Goal: Information Seeking & Learning: Learn about a topic

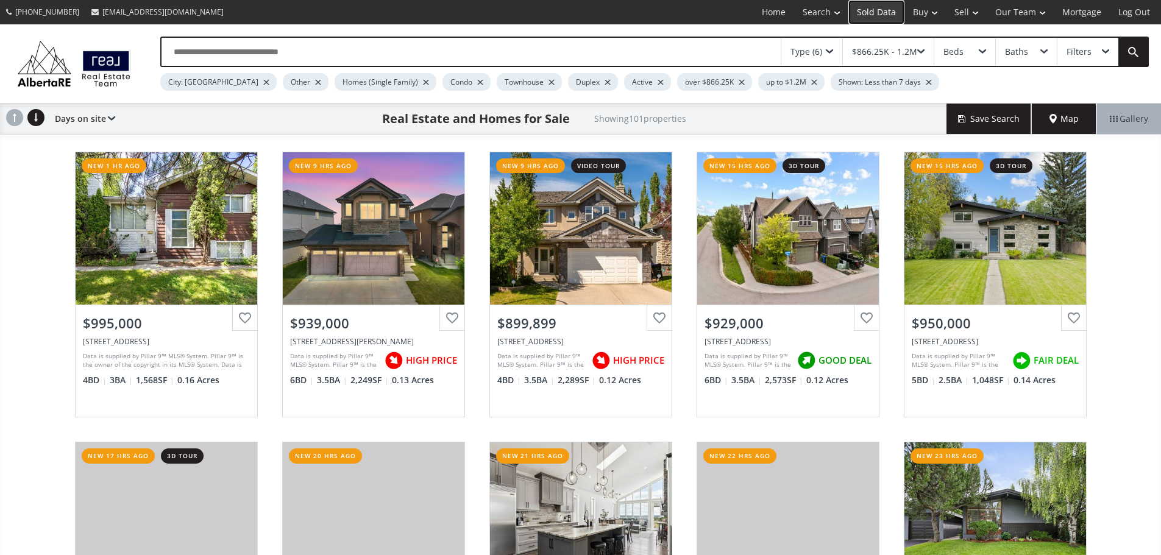
click at [877, 16] on link "Sold Data" at bounding box center [877, 12] width 56 height 24
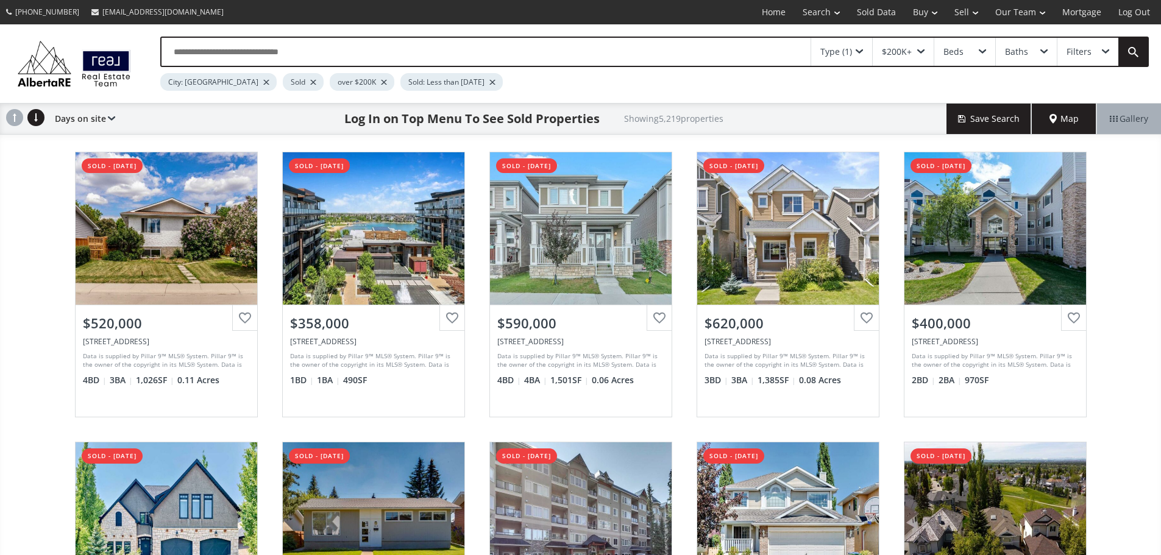
click at [311, 53] on input "text" at bounding box center [486, 52] width 649 height 28
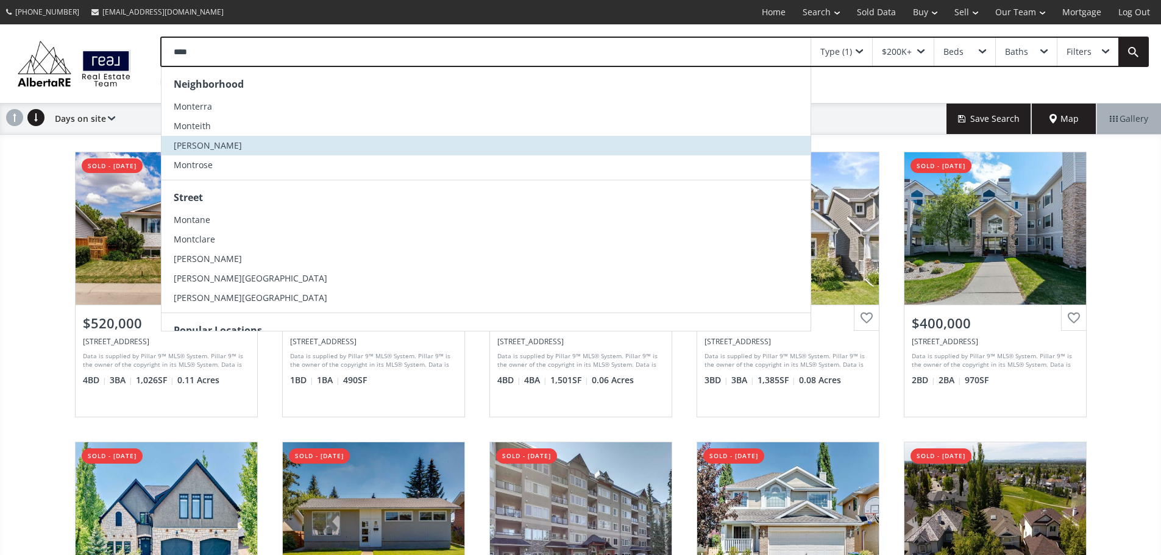
type input "****"
click at [229, 151] on span "Montgomery" at bounding box center [208, 146] width 68 height 12
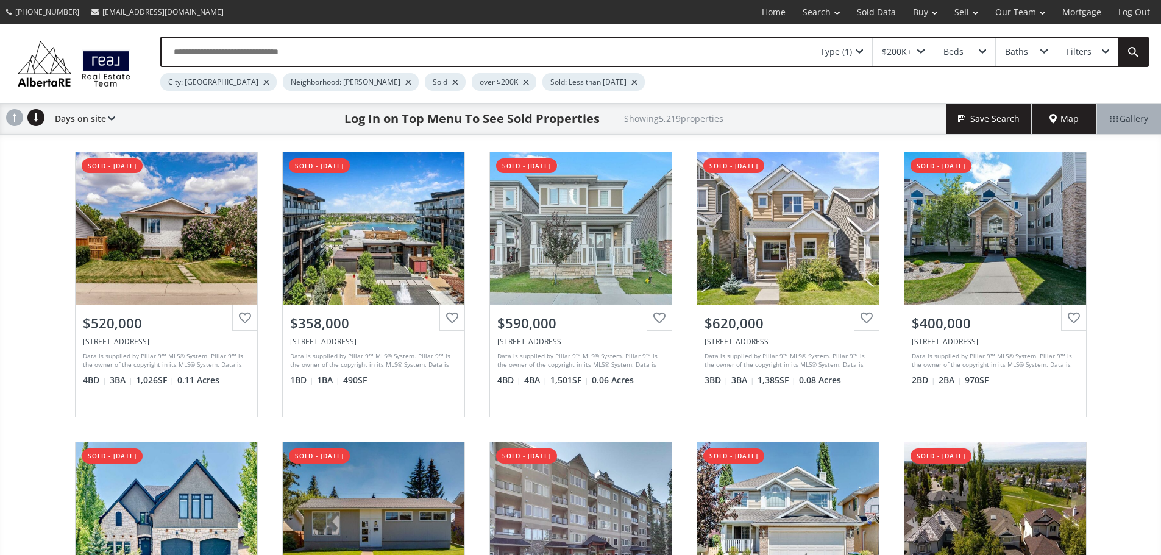
click at [263, 85] on div at bounding box center [266, 82] width 6 height 5
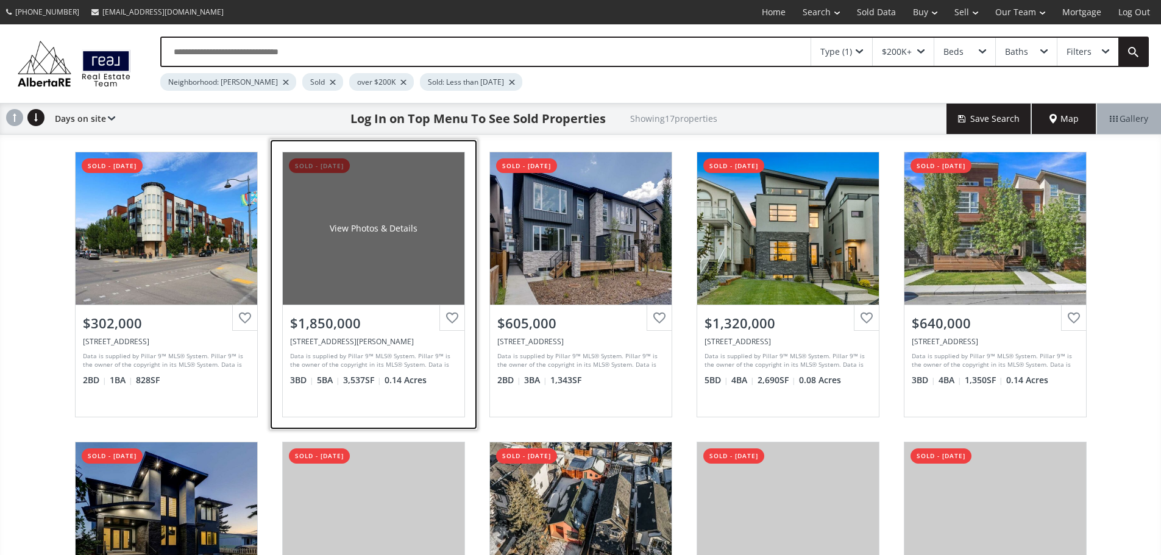
click at [343, 294] on div "View Photos & Details" at bounding box center [374, 228] width 182 height 152
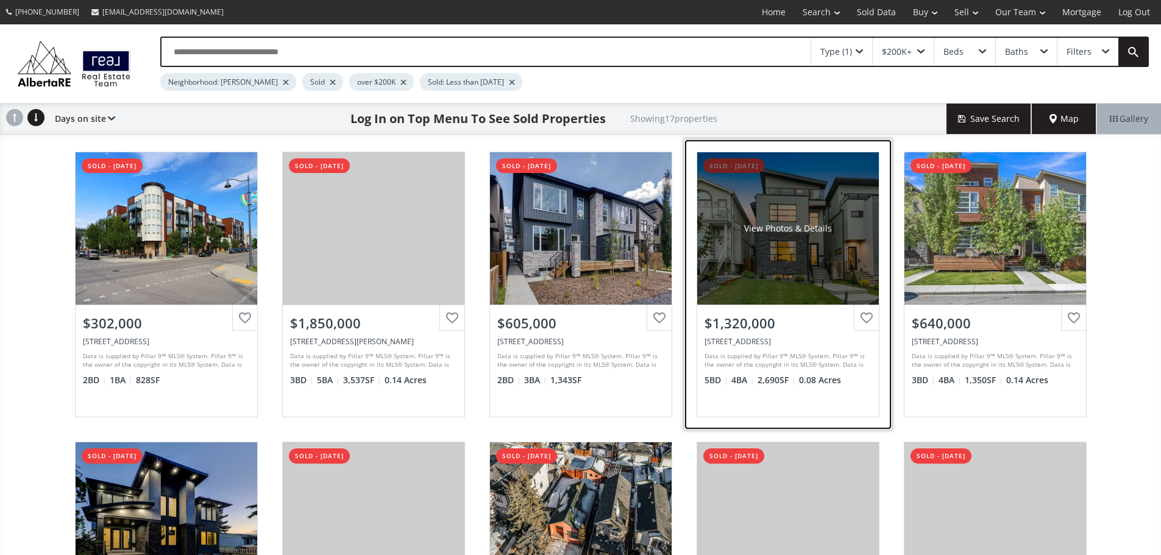
click at [791, 280] on div "View Photos & Details" at bounding box center [788, 228] width 182 height 152
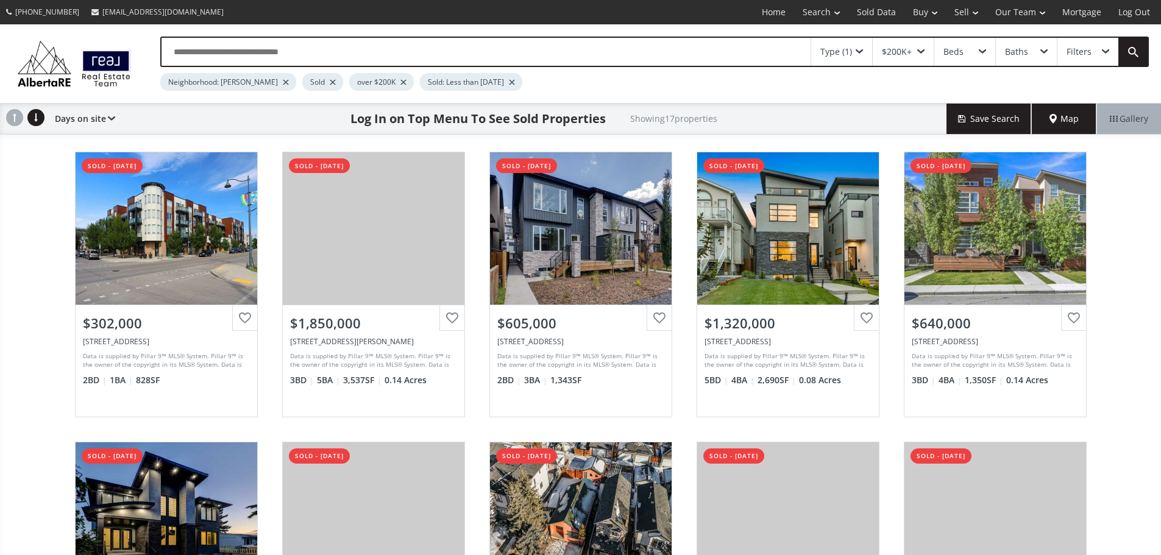
click at [287, 60] on input "text" at bounding box center [486, 52] width 649 height 28
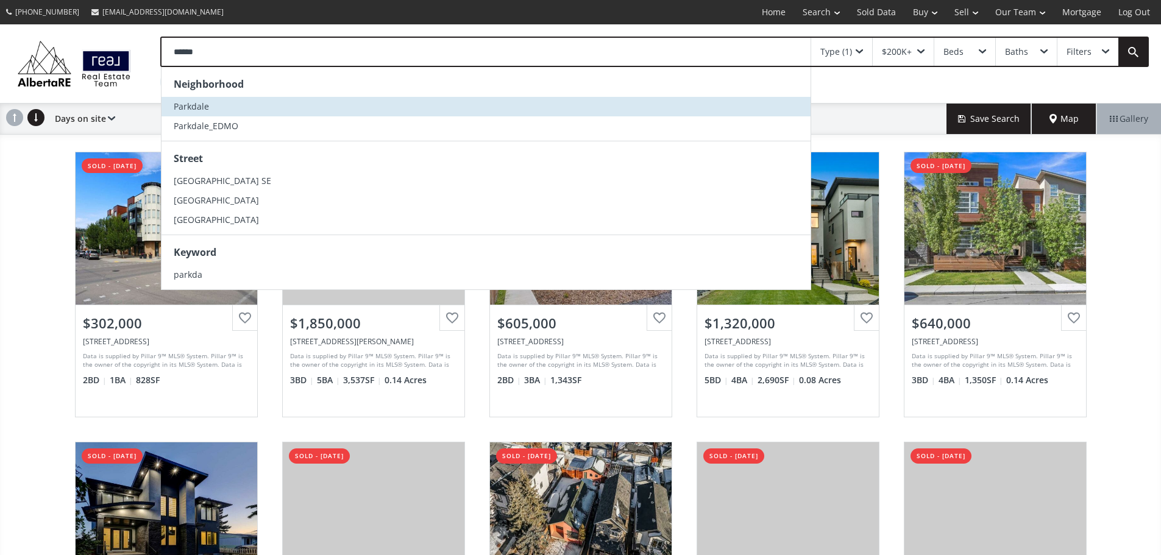
type input "******"
click at [223, 116] on li "Parkdale" at bounding box center [486, 107] width 649 height 20
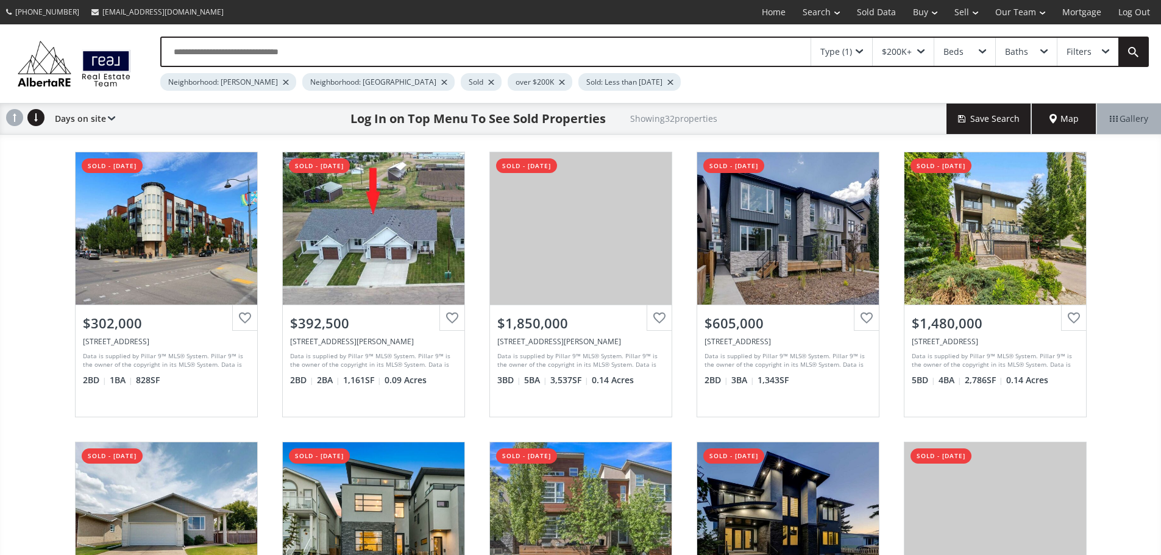
click at [289, 85] on div at bounding box center [286, 82] width 6 height 5
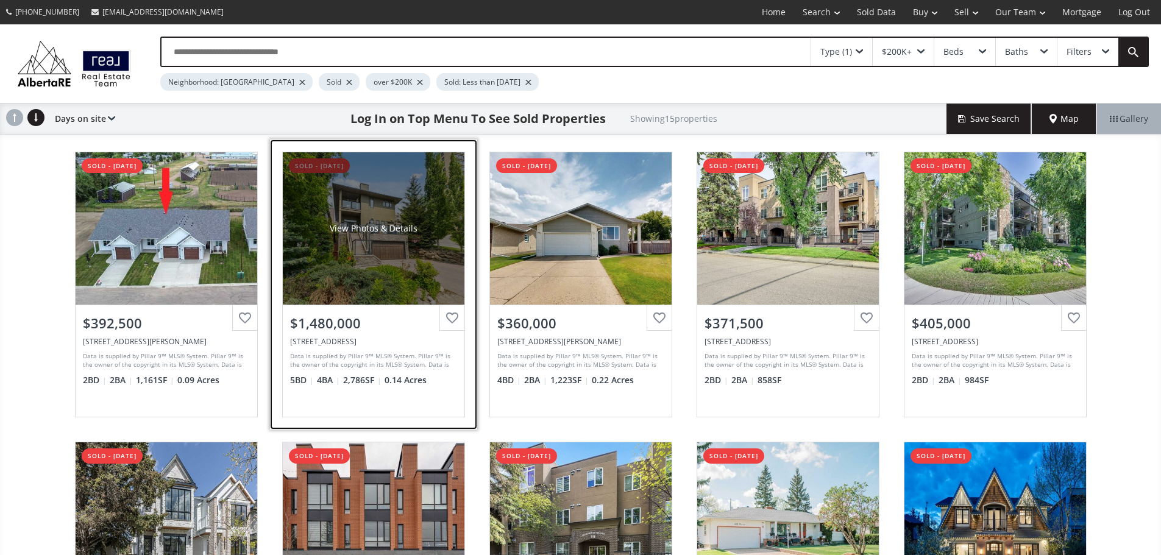
click at [355, 260] on div "View Photos & Details" at bounding box center [374, 228] width 182 height 152
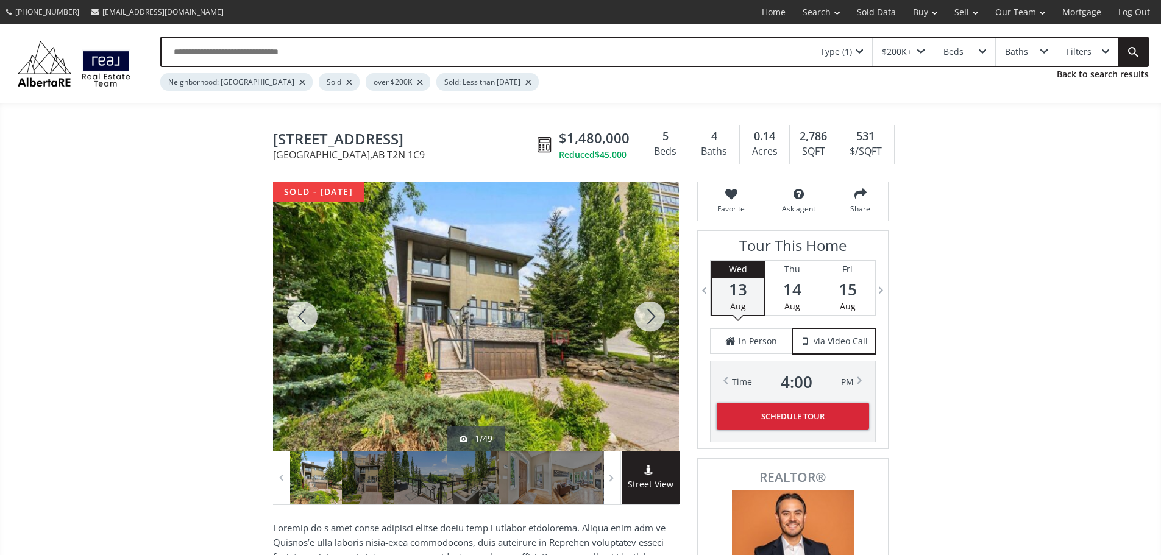
click at [644, 328] on div at bounding box center [650, 316] width 59 height 269
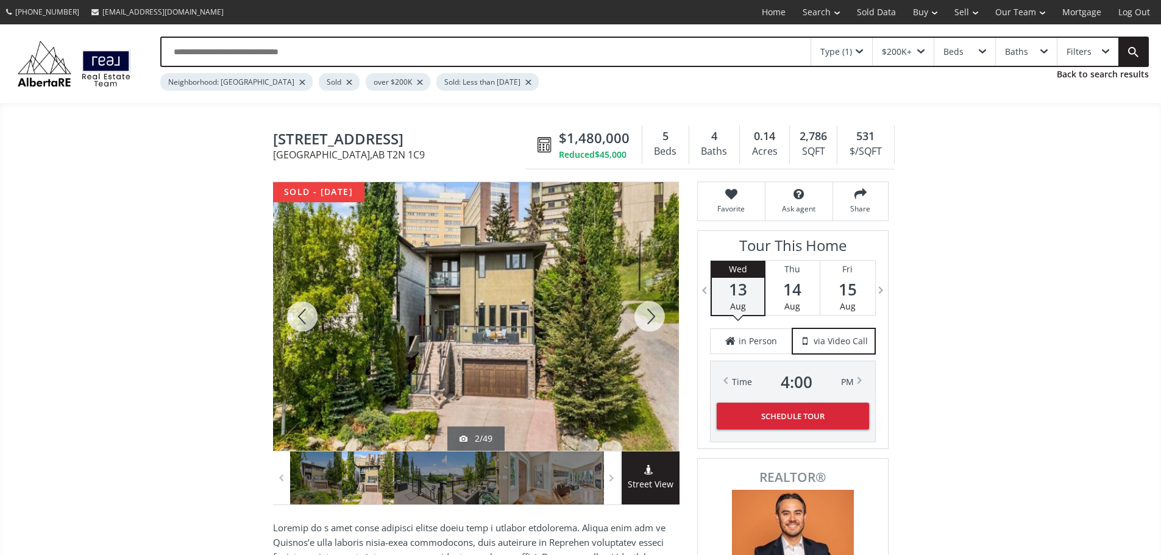
click at [644, 328] on div at bounding box center [650, 316] width 59 height 269
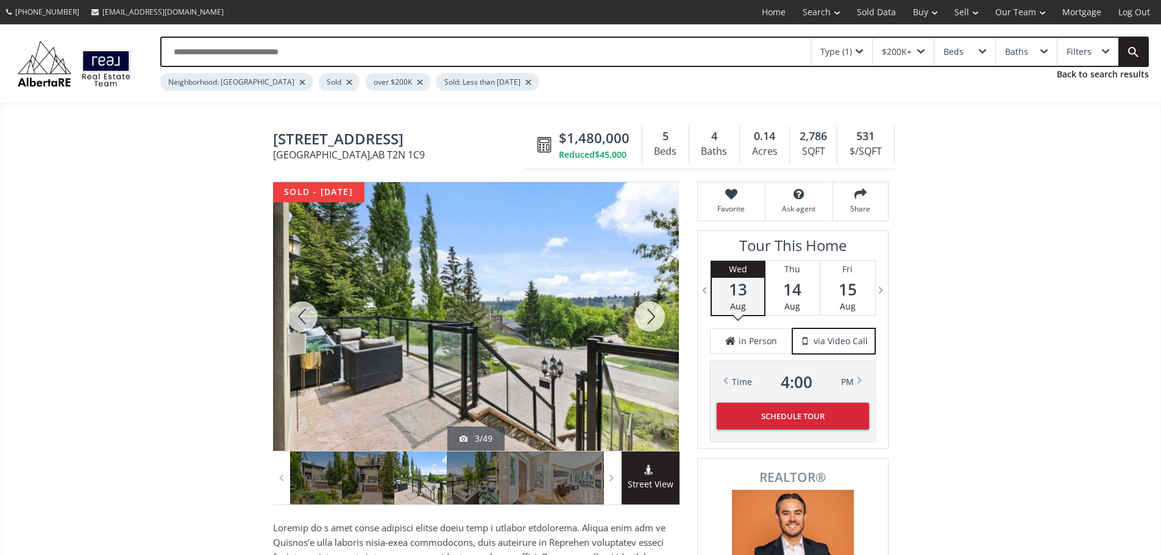
click at [644, 328] on div at bounding box center [650, 316] width 59 height 269
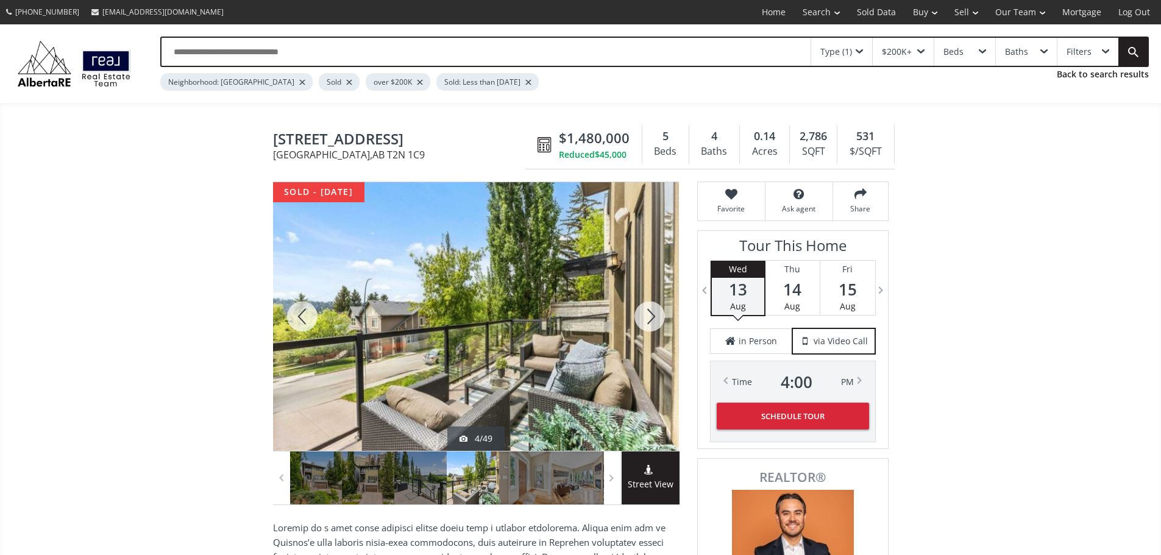
click at [644, 328] on div at bounding box center [650, 316] width 59 height 269
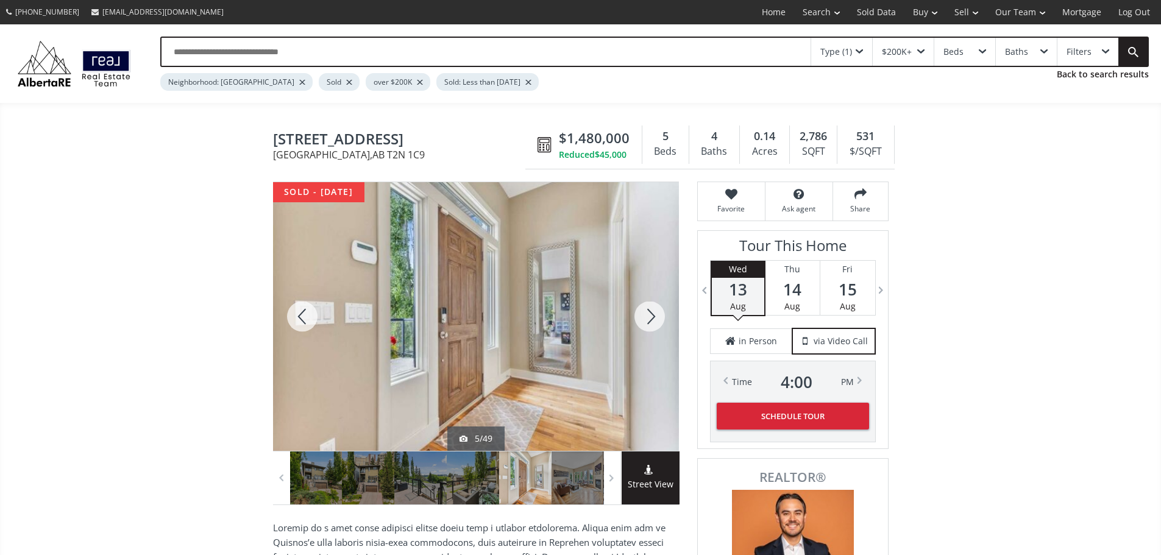
click at [644, 328] on div at bounding box center [650, 316] width 59 height 269
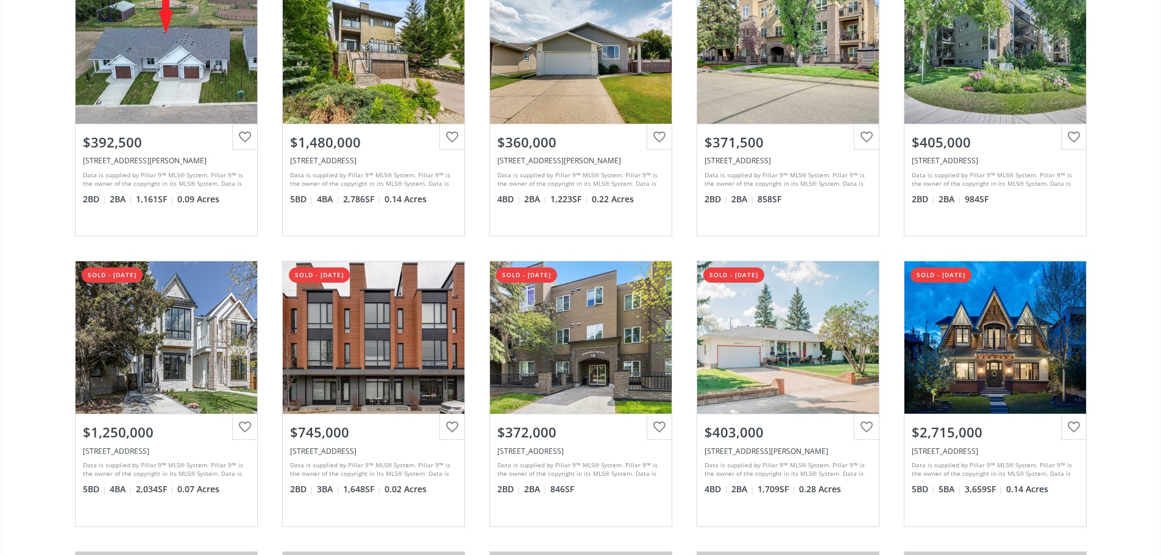
scroll to position [187, 0]
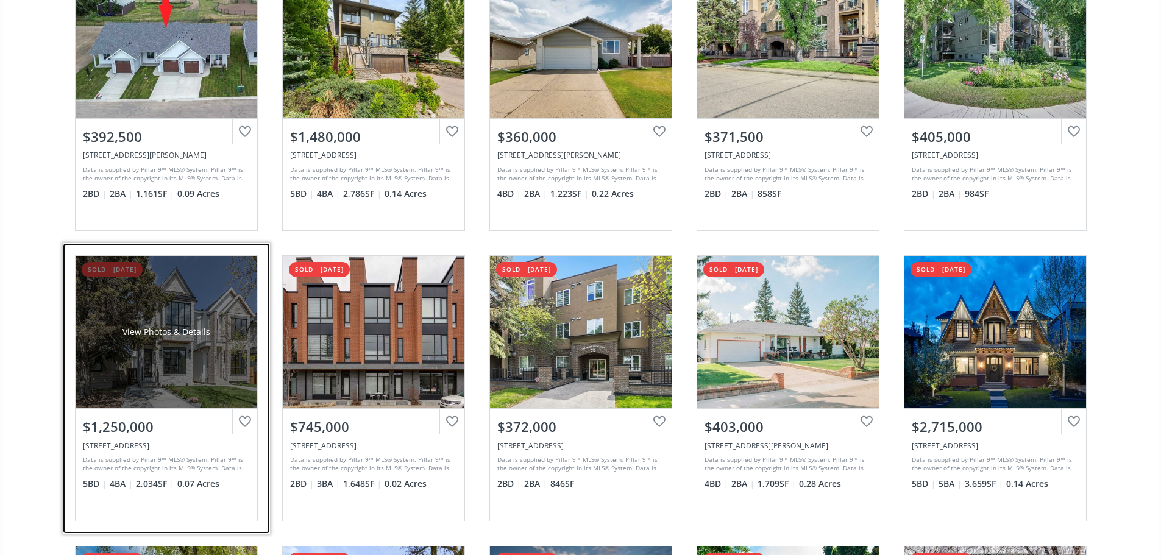
click at [124, 313] on div "View Photos & Details" at bounding box center [167, 332] width 182 height 152
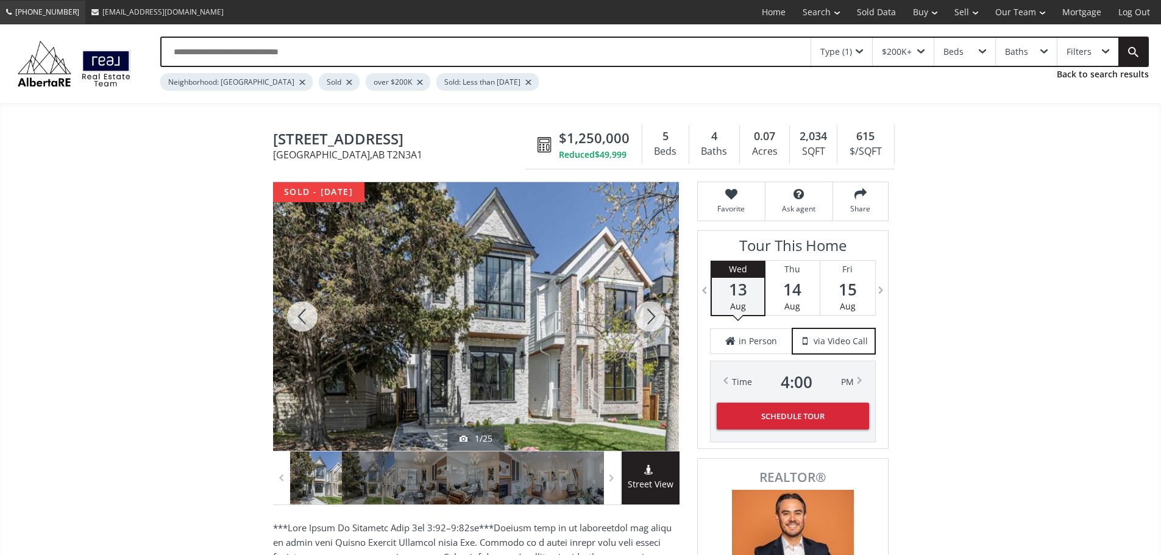
scroll to position [187, 0]
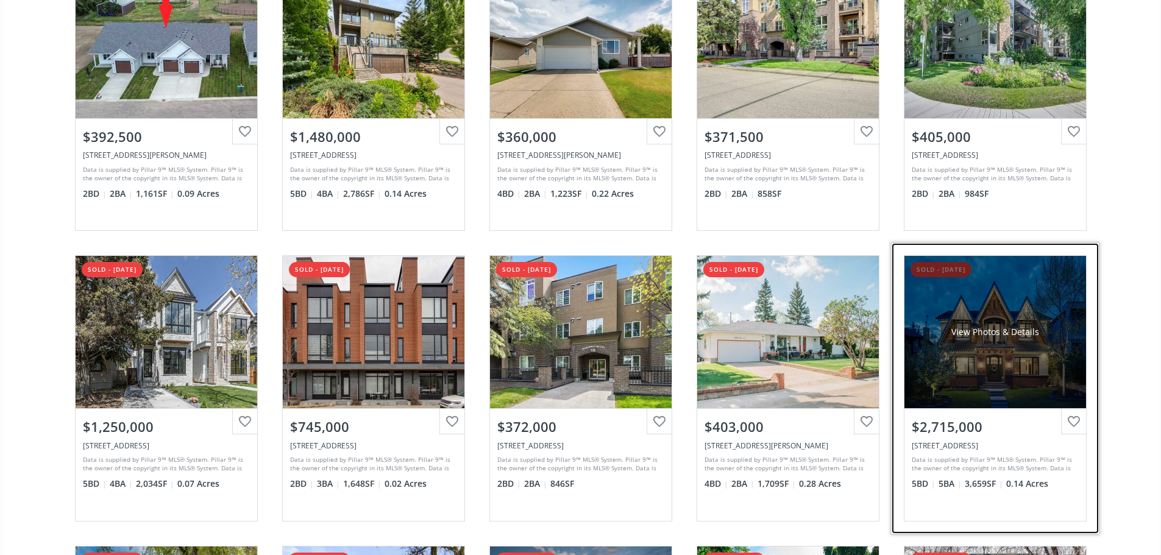
click at [1070, 326] on div "View Photos & Details" at bounding box center [996, 332] width 182 height 152
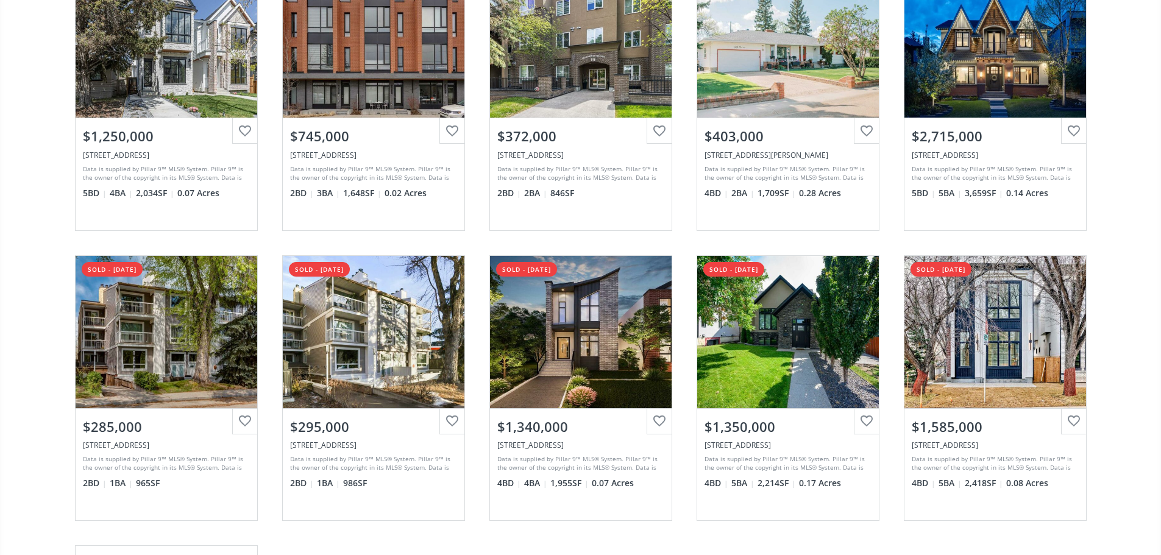
scroll to position [494, 0]
